Goal: Transaction & Acquisition: Purchase product/service

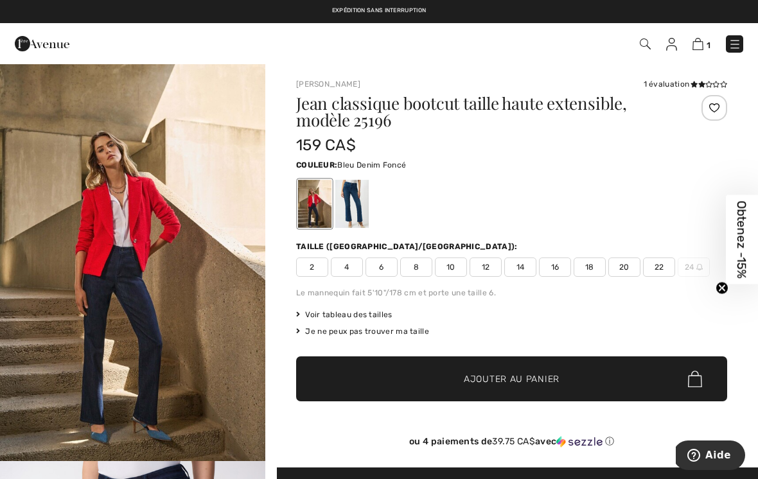
click at [700, 46] on img at bounding box center [698, 44] width 11 height 12
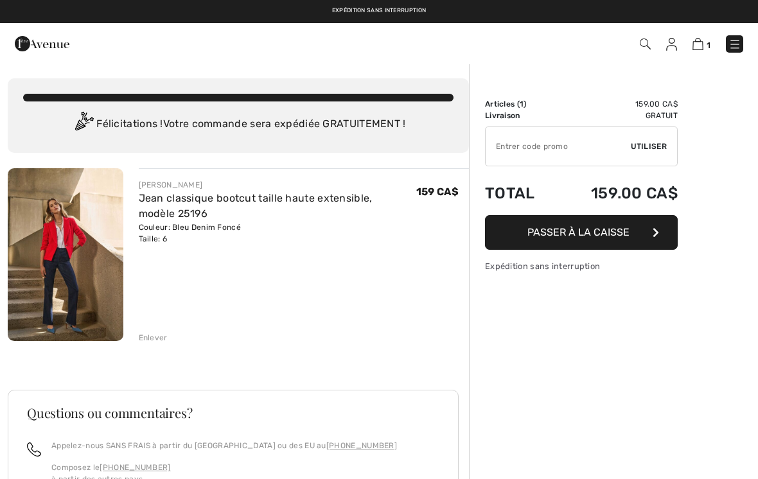
checkbox input "true"
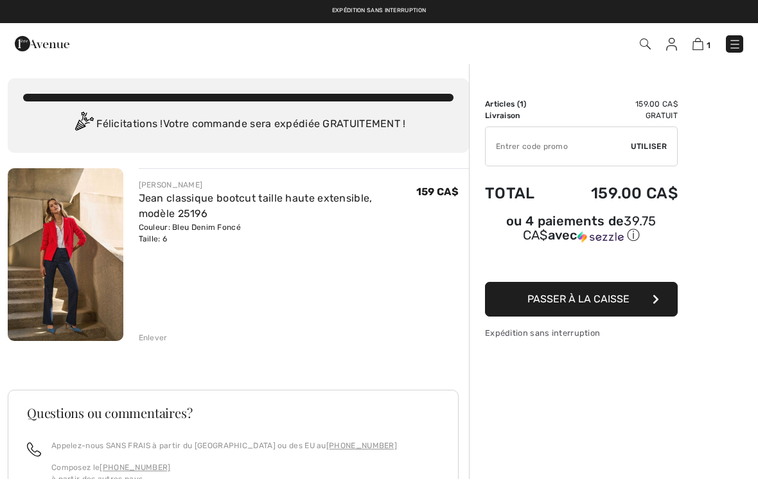
click at [162, 347] on div "JOSEPH RIBKOFF Jean classique bootcut taille haute extensible, modèle 25196 Cou…" at bounding box center [238, 432] width 461 height 528
click at [163, 350] on div "JOSEPH RIBKOFF Jean classique bootcut taille haute extensible, modèle 25196 Cou…" at bounding box center [238, 432] width 461 height 528
click at [166, 335] on div "Enlever" at bounding box center [153, 338] width 29 height 12
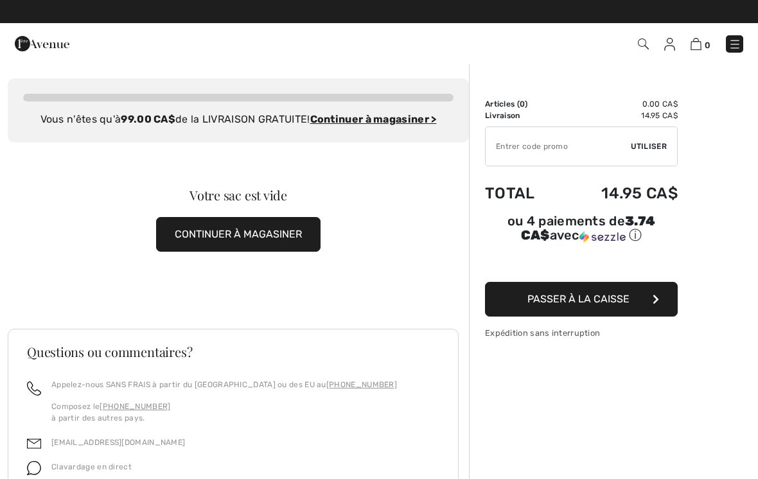
click at [173, 337] on footer "Questions ou commentaires? Appelez-nous SANS FRAIS à partir du Canada ou des EU…" at bounding box center [233, 466] width 451 height 274
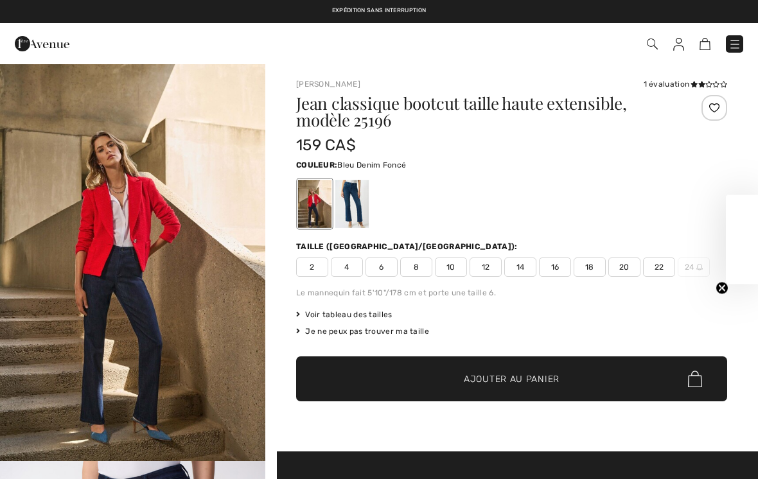
checkbox input "true"
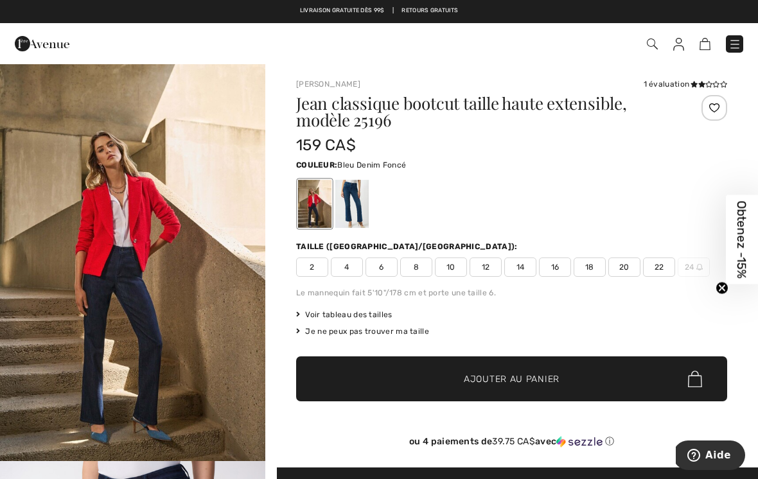
click at [387, 258] on span "6" at bounding box center [382, 267] width 32 height 19
